Goal: Information Seeking & Learning: Learn about a topic

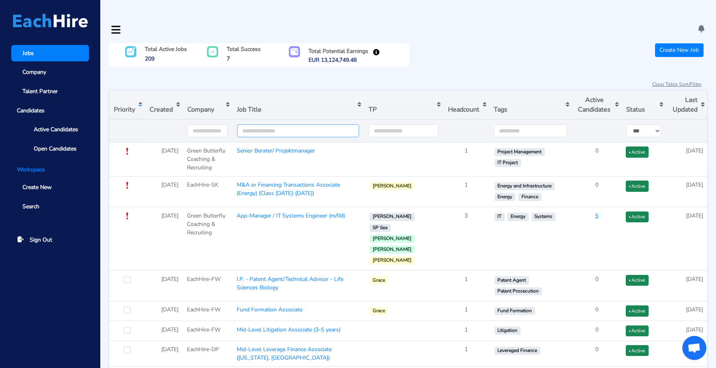
click at [294, 124] on input "text" at bounding box center [298, 130] width 122 height 13
click at [218, 124] on input "text" at bounding box center [207, 130] width 40 height 13
click at [45, 127] on span "Active Candidates" at bounding box center [56, 129] width 45 height 8
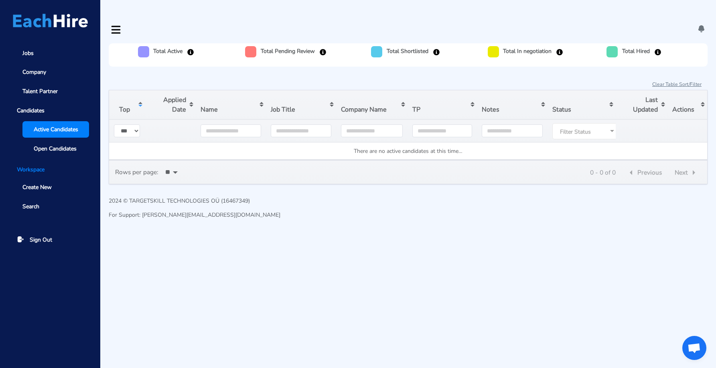
click at [42, 57] on link "Jobs" at bounding box center [50, 53] width 78 height 16
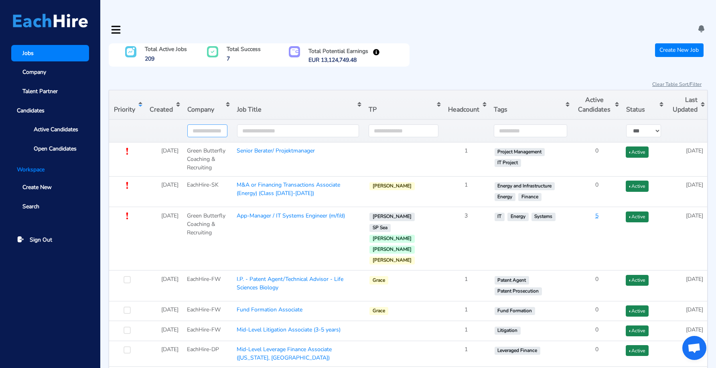
click at [211, 124] on input "text" at bounding box center [207, 130] width 40 height 13
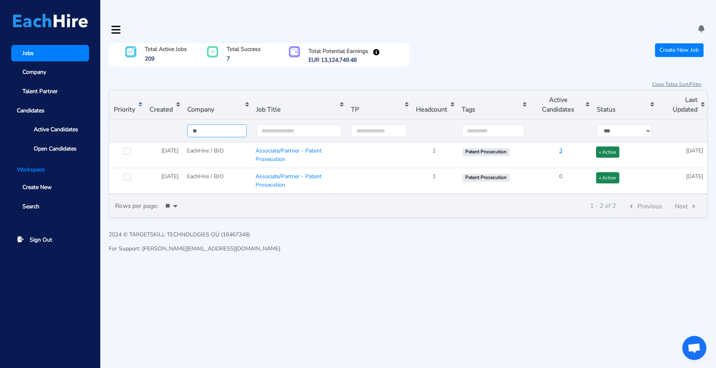
type input "**"
click at [249, 249] on html "Jobs Company Talent Partner Candidates Active Candidates Open Candidates Worksp…" at bounding box center [358, 129] width 716 height 258
click at [281, 147] on link "Associate/Partner - Patent Prosecution" at bounding box center [289, 155] width 66 height 16
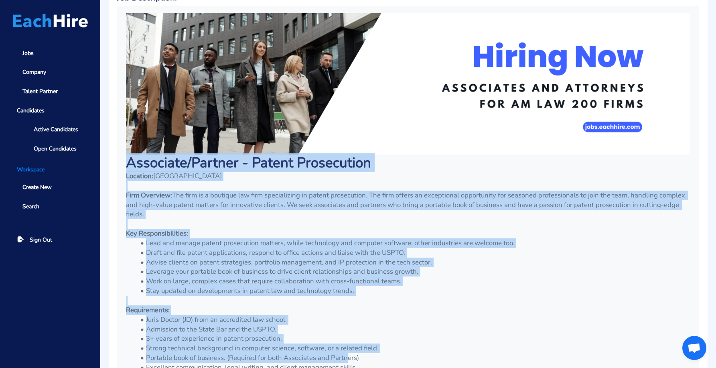
scroll to position [427, 0]
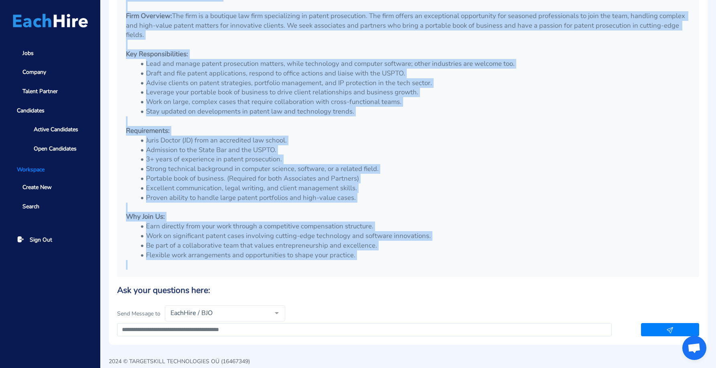
drag, startPoint x: 126, startPoint y: 141, endPoint x: 413, endPoint y: 256, distance: 309.1
click at [413, 257] on div "Associate/Partner - Patent Prosecution Location: [GEOGRAPHIC_DATA] Firm Overvie…" at bounding box center [408, 51] width 576 height 445
copy div "Associate/Partner - Patent Prosecution Location: [GEOGRAPHIC_DATA] Firm Overvie…"
click at [461, 116] on p at bounding box center [408, 121] width 564 height 10
